Goal: Information Seeking & Learning: Learn about a topic

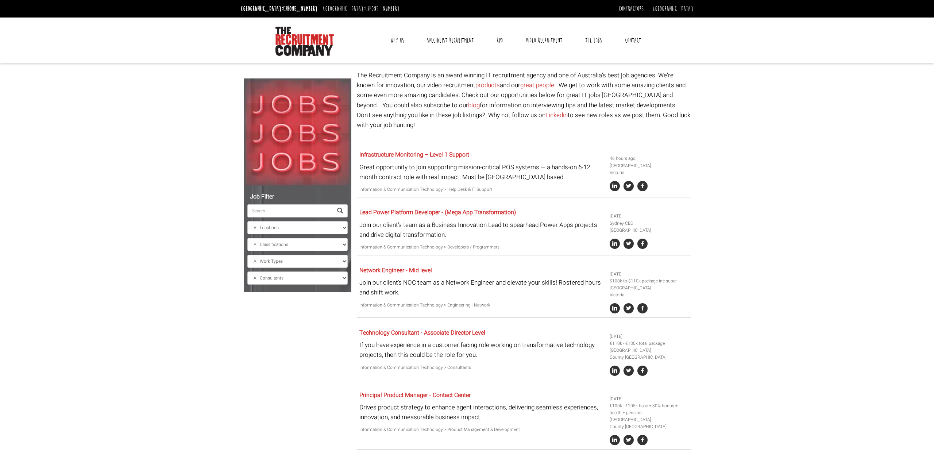
click at [286, 215] on input "search" at bounding box center [289, 210] width 85 height 13
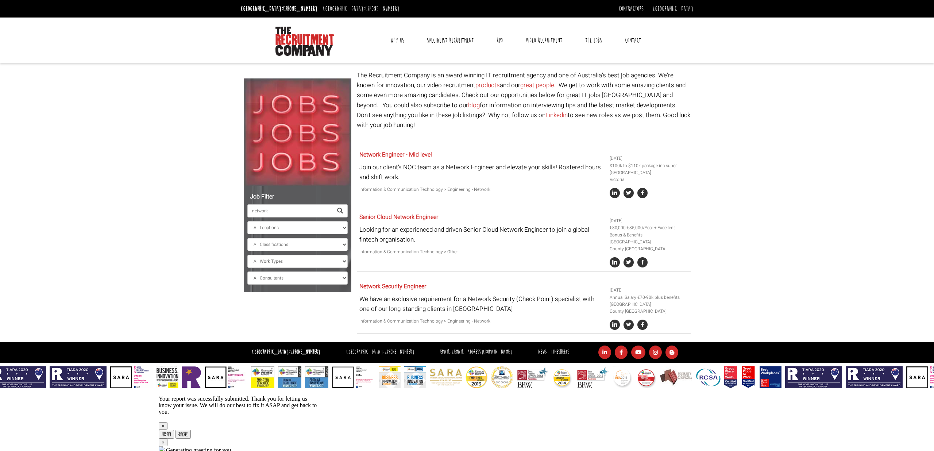
drag, startPoint x: 253, startPoint y: 211, endPoint x: 238, endPoint y: 210, distance: 15.7
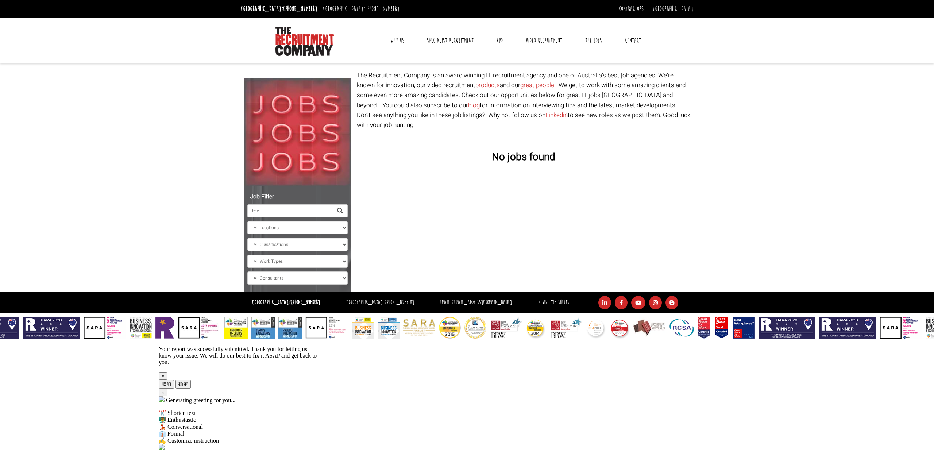
click at [238, 210] on div "Job Filter tele All Locations [GEOGRAPHIC_DATA] [GEOGRAPHIC_DATA] [GEOGRAPHIC_D…" at bounding box center [467, 181] width 458 height 222
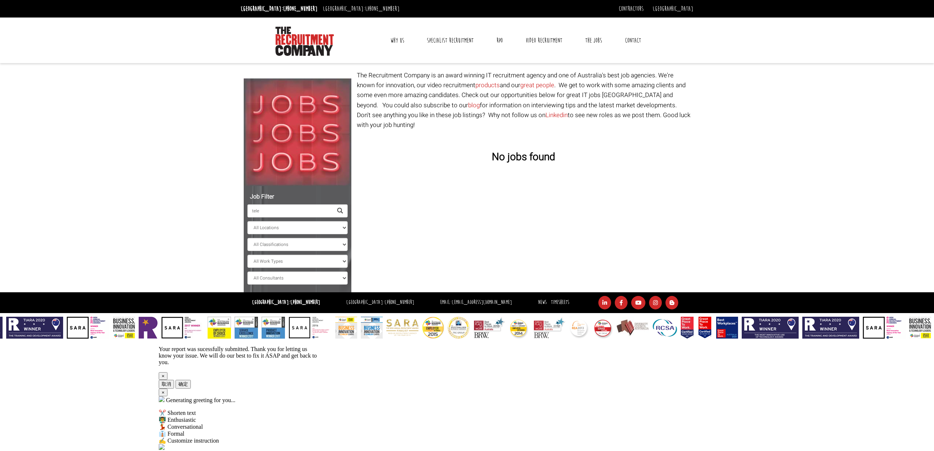
click at [274, 207] on input "tele" at bounding box center [289, 210] width 85 height 13
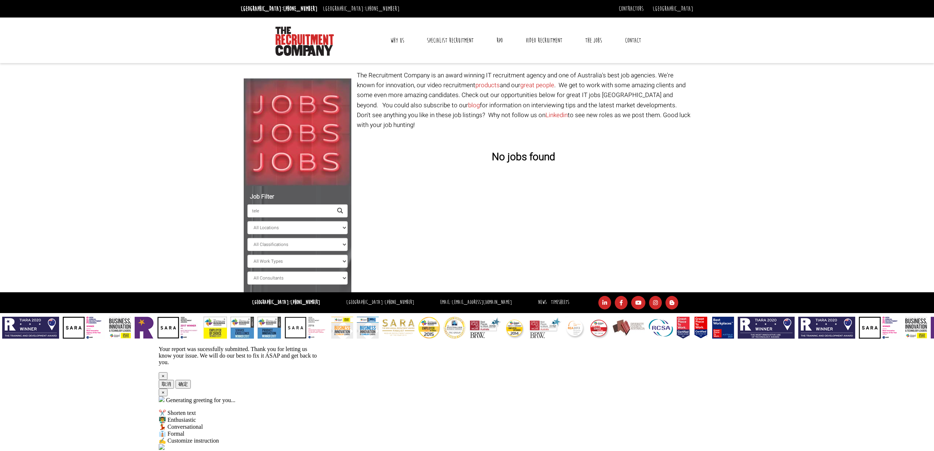
drag, startPoint x: 248, startPoint y: 210, endPoint x: 225, endPoint y: 209, distance: 23.4
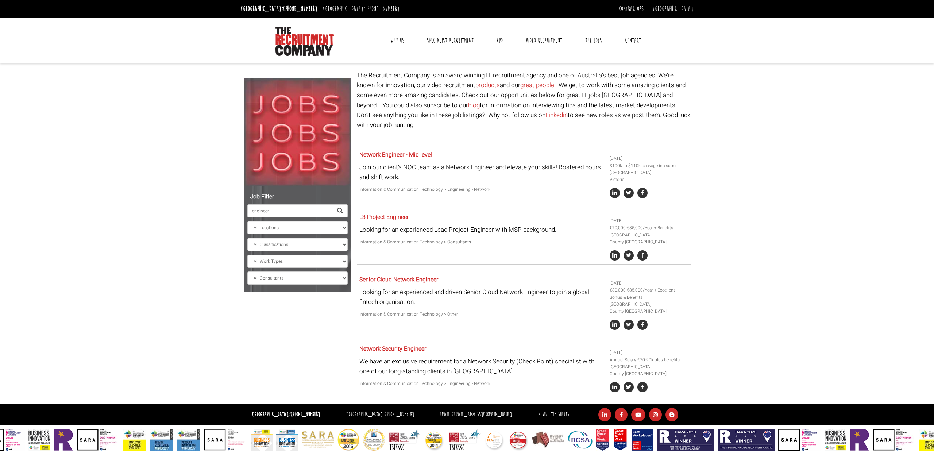
type input "engineer"
